Goal: Information Seeking & Learning: Learn about a topic

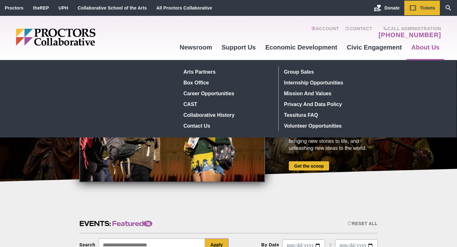
click at [422, 50] on link "About Us" at bounding box center [426, 47] width 38 height 17
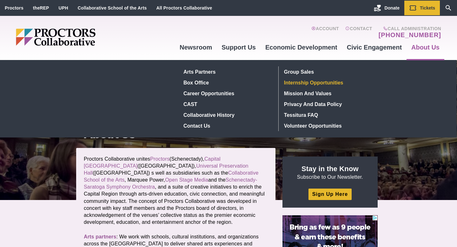
click at [303, 81] on link "Internship Opportunities" at bounding box center [328, 82] width 93 height 11
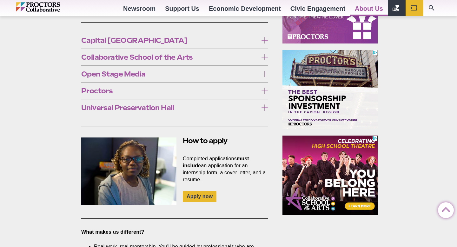
scroll to position [394, 0]
